Goal: Transaction & Acquisition: Purchase product/service

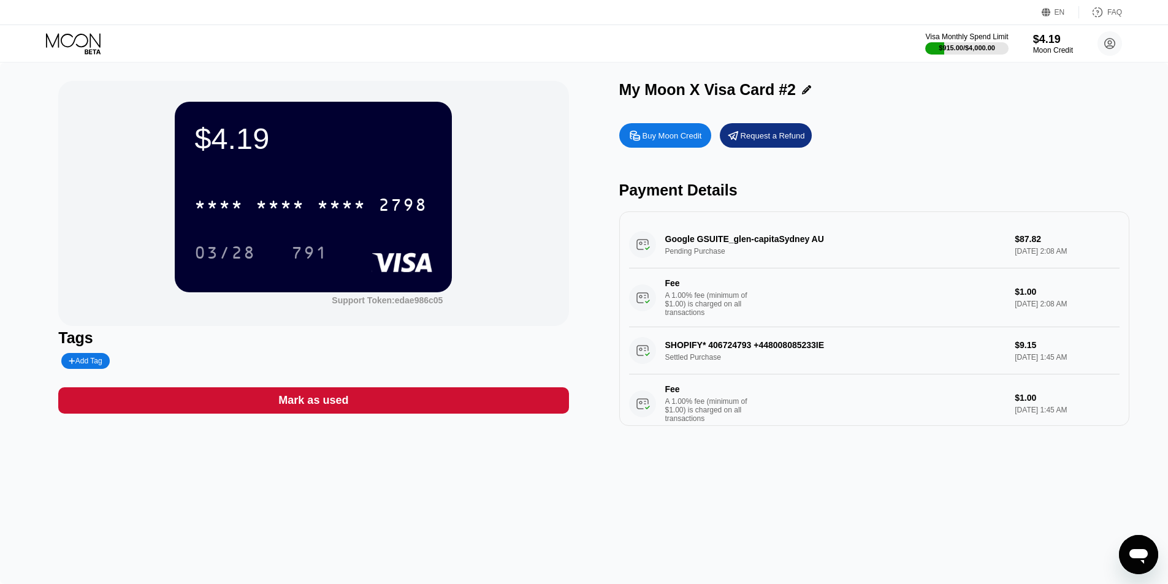
click at [672, 134] on div "Buy Moon Credit" at bounding box center [672, 136] width 59 height 10
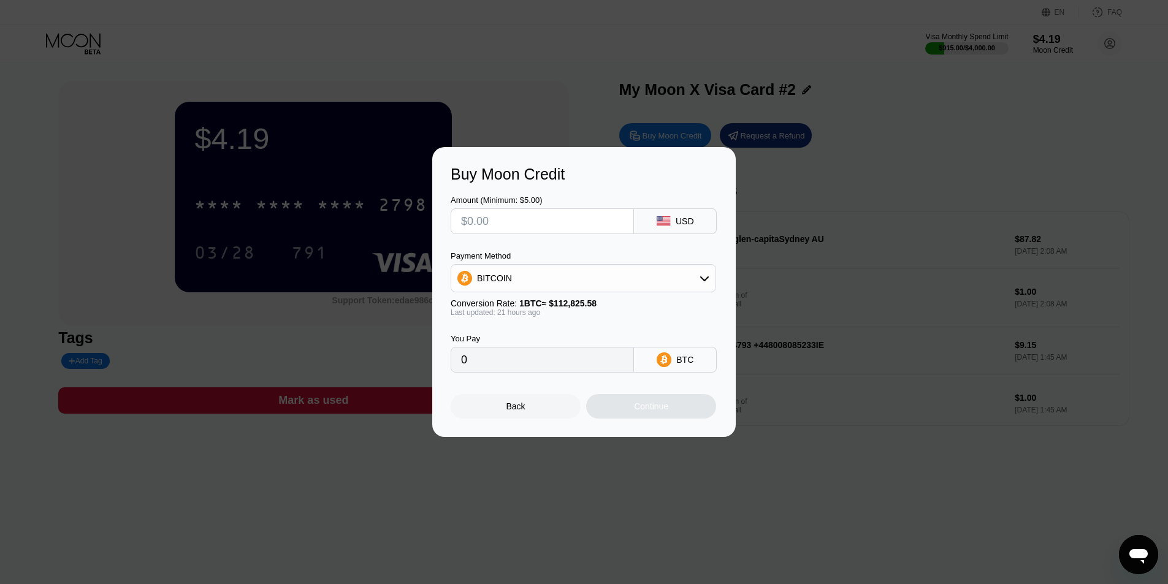
click at [525, 216] on input "text" at bounding box center [542, 221] width 163 height 25
type input "$1"
type input "0.00000886"
type input "$10"
type input "0.00008857"
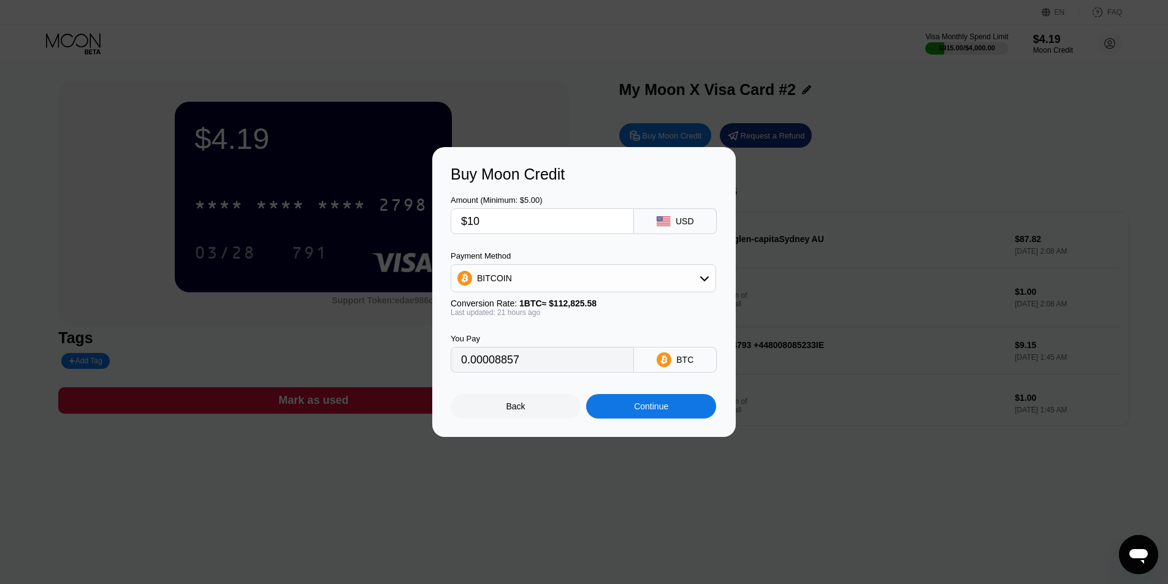
type input "$100"
type input "0.00088564"
type input "$100"
click at [644, 411] on div "Continue" at bounding box center [651, 407] width 34 height 10
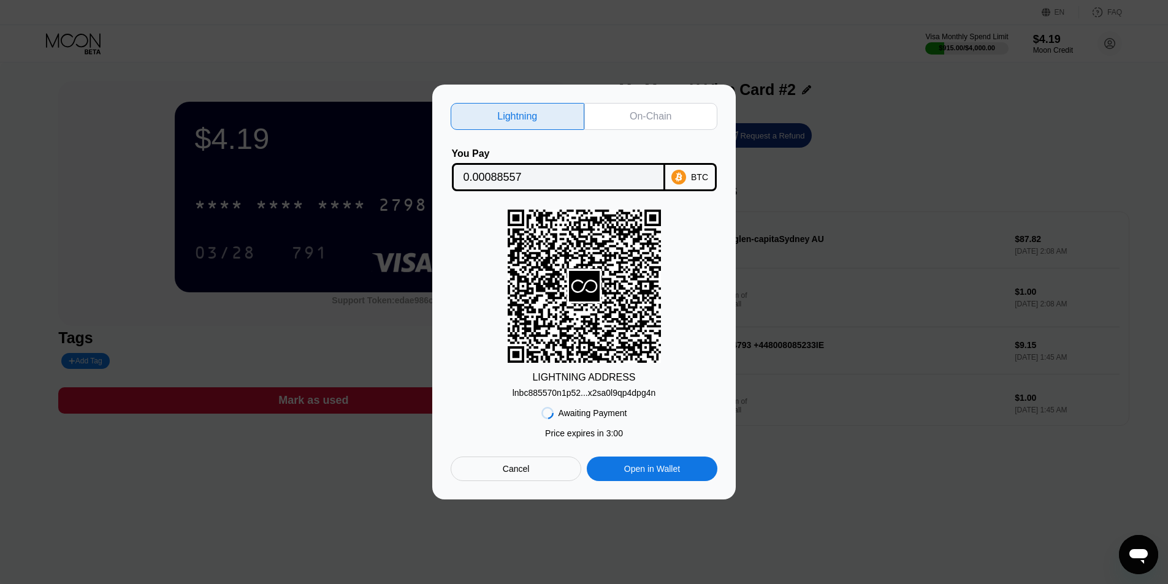
click at [642, 113] on div "On-Chain" at bounding box center [651, 116] width 42 height 12
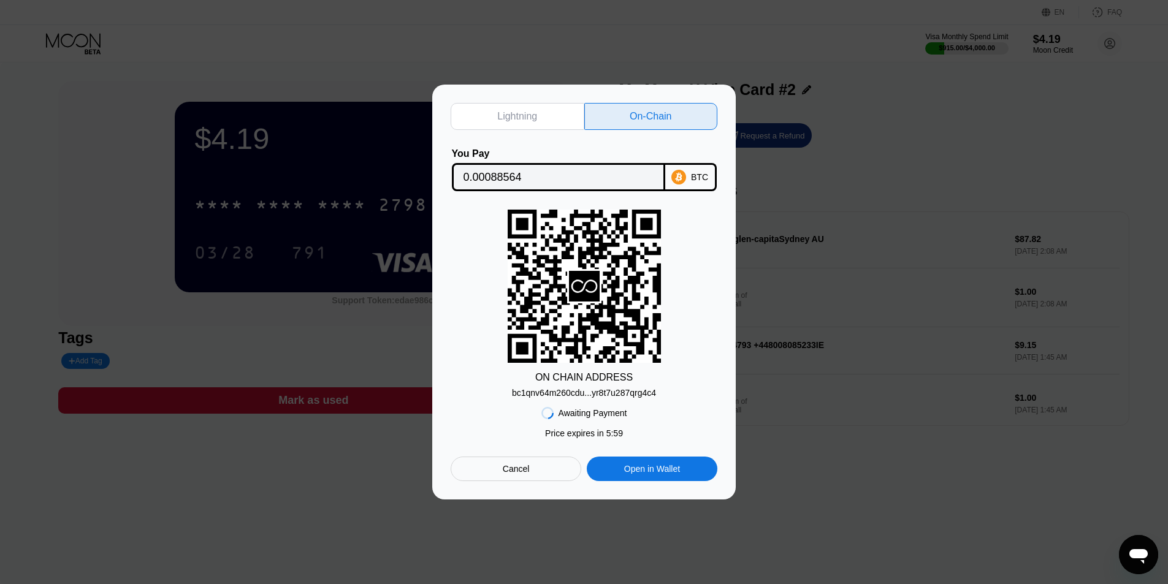
click at [582, 394] on div "bc1qnv64m260cdu...yr8t7u287qrg4c4" at bounding box center [584, 393] width 144 height 10
click at [500, 170] on input "0.00088564" at bounding box center [559, 177] width 190 height 25
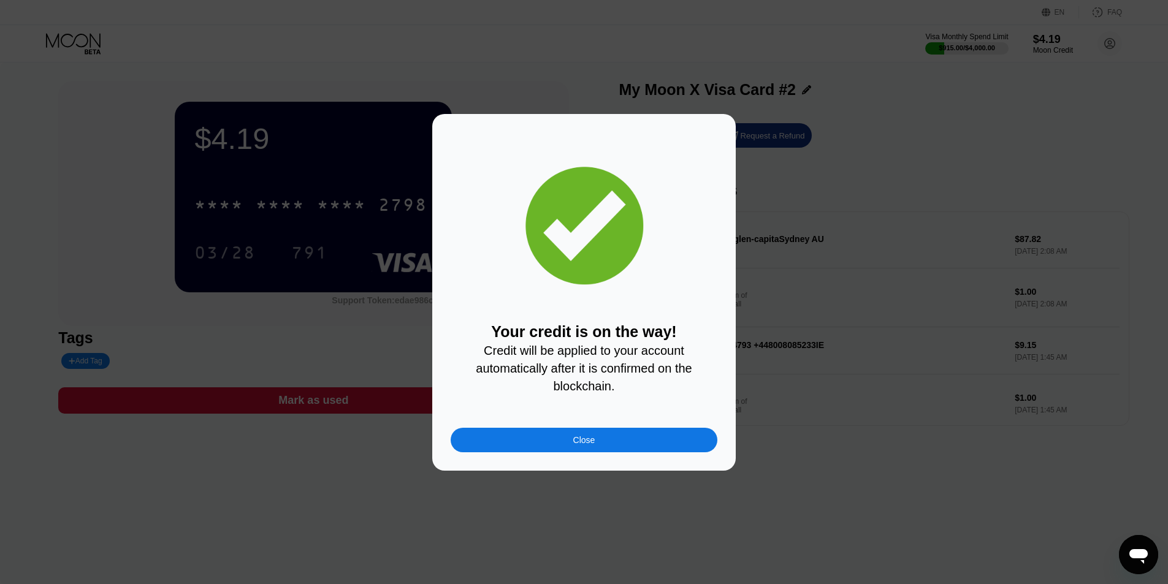
drag, startPoint x: 600, startPoint y: 442, endPoint x: 595, endPoint y: 431, distance: 12.3
click at [600, 442] on div "Close" at bounding box center [584, 440] width 267 height 25
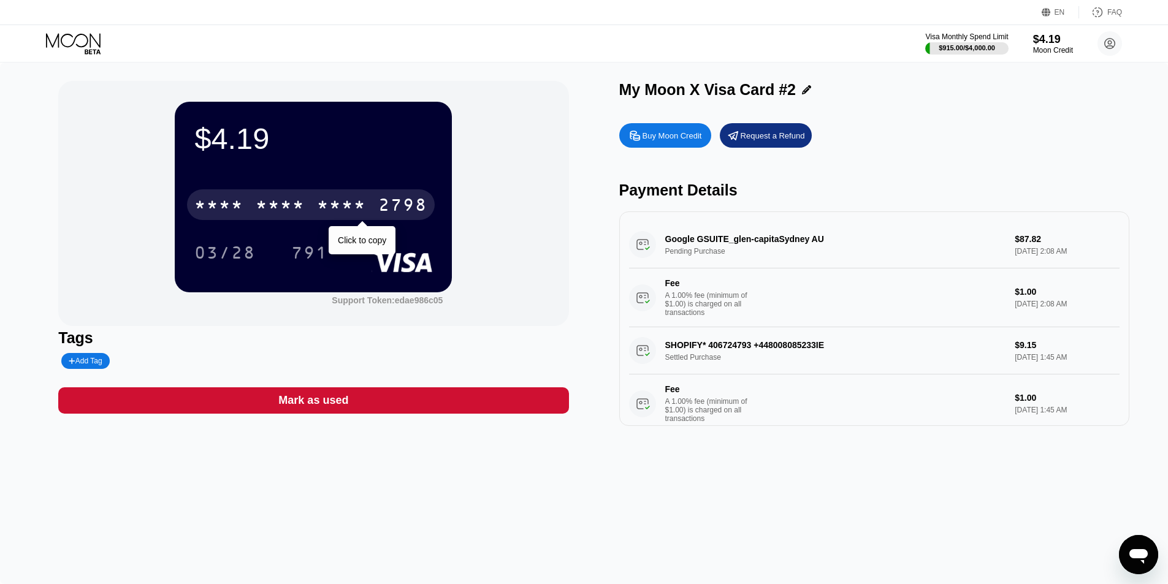
click at [268, 212] on div "* * * *" at bounding box center [280, 207] width 49 height 20
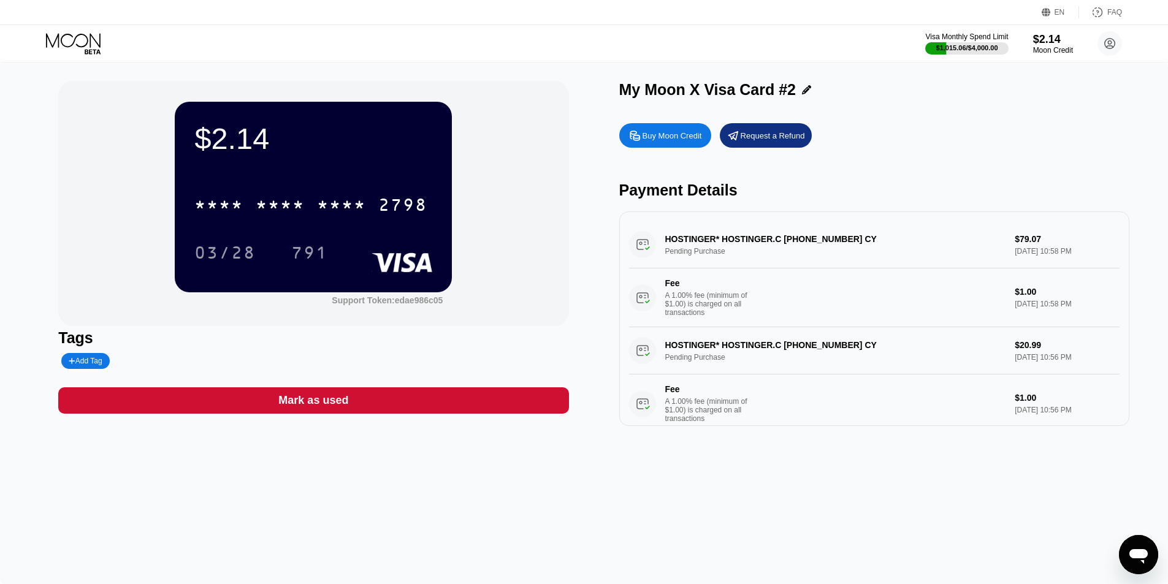
click at [919, 247] on div "HOSTINGER* HOSTINGER.C +37064503378 CY Pending Purchase $79.07 Aug 20, 2025 10:…" at bounding box center [874, 274] width 491 height 106
click at [668, 250] on div "HOSTINGER* HOSTINGER.C +37064503378 CY Pending Purchase $79.07 Aug 20, 2025 10:…" at bounding box center [874, 274] width 491 height 106
click at [641, 235] on div "HOSTINGER* HOSTINGER.C [PHONE_NUMBER] CY Pending Purchase $79.07 [DATE] 10:58 P…" at bounding box center [874, 274] width 491 height 106
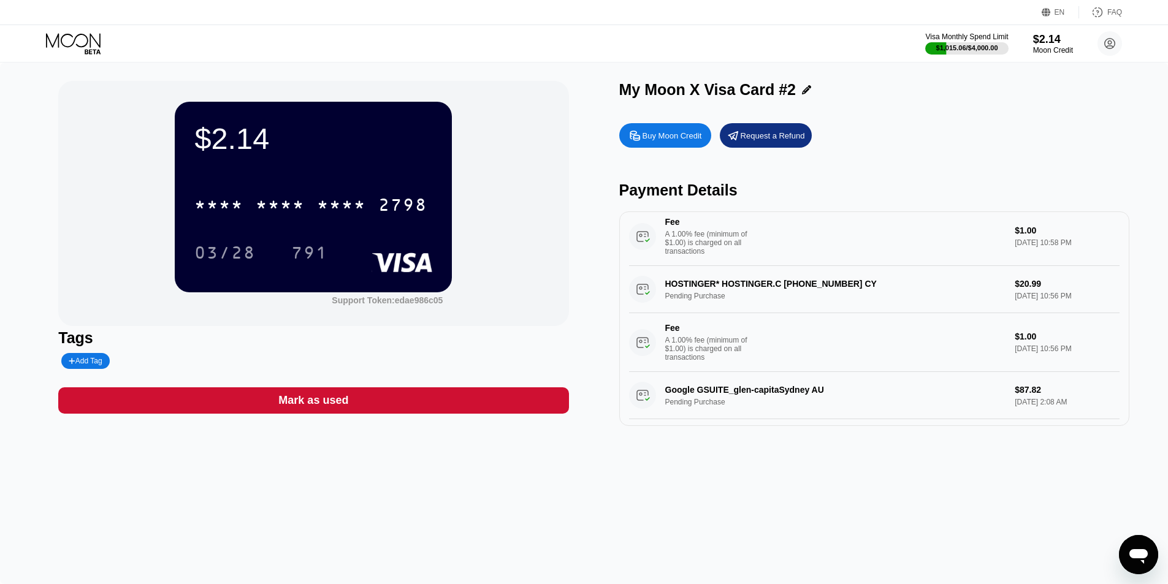
click at [992, 290] on div "HOSTINGER* HOSTINGER.C [PHONE_NUMBER] CY Pending Purchase $20.99 [DATE] 10:56 P…" at bounding box center [874, 319] width 491 height 106
click at [801, 286] on div "HOSTINGER* HOSTINGER.C [PHONE_NUMBER] CY Pending Purchase $20.99 [DATE] 10:56 P…" at bounding box center [874, 319] width 491 height 106
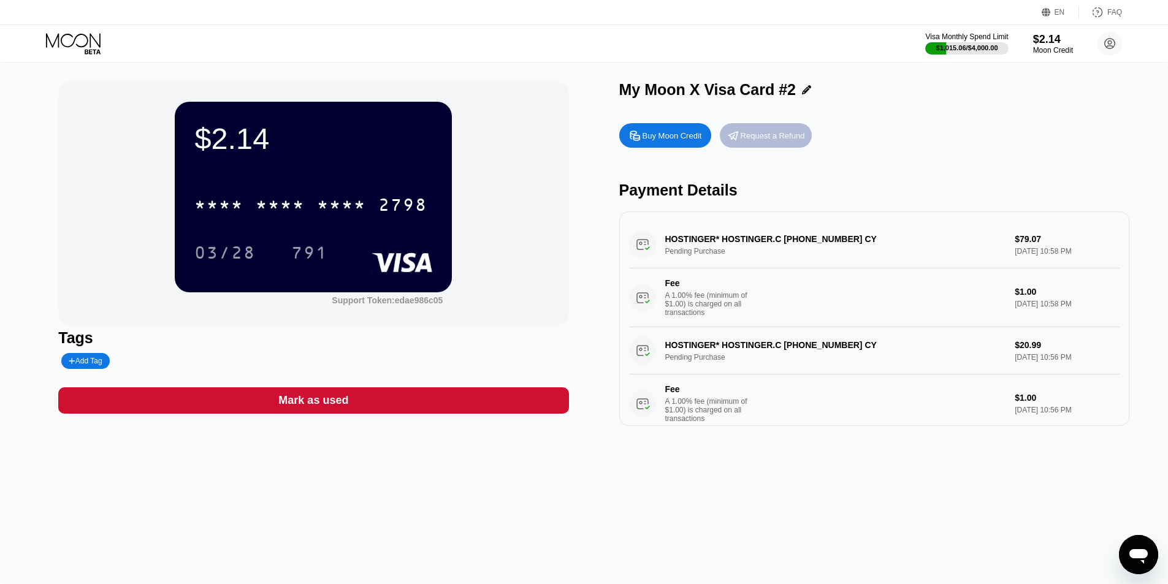
click at [758, 145] on div "Request a Refund" at bounding box center [766, 135] width 92 height 25
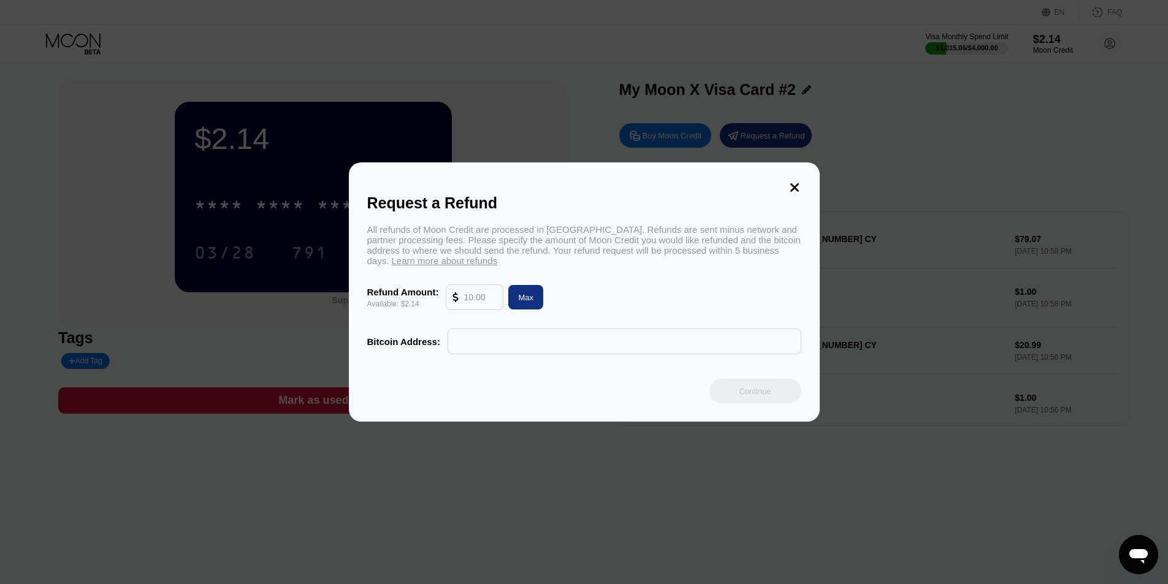
click at [797, 186] on icon at bounding box center [794, 187] width 9 height 9
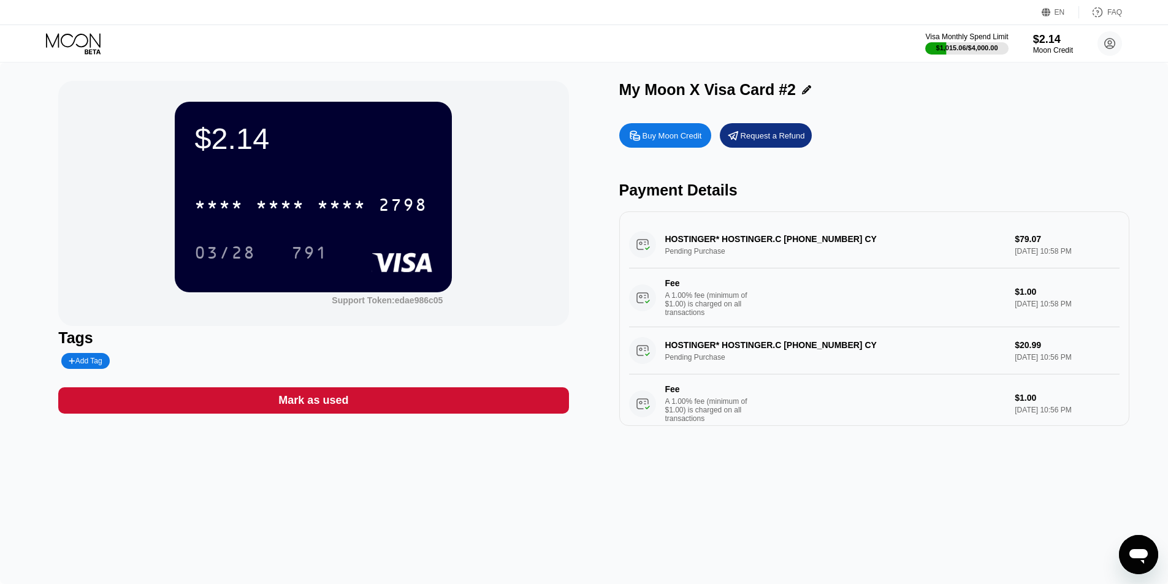
click at [1080, 239] on div "HOSTINGER* HOSTINGER.C [PHONE_NUMBER] CY Pending Purchase $79.07 [DATE] 10:58 P…" at bounding box center [874, 274] width 491 height 106
